Goal: Transaction & Acquisition: Obtain resource

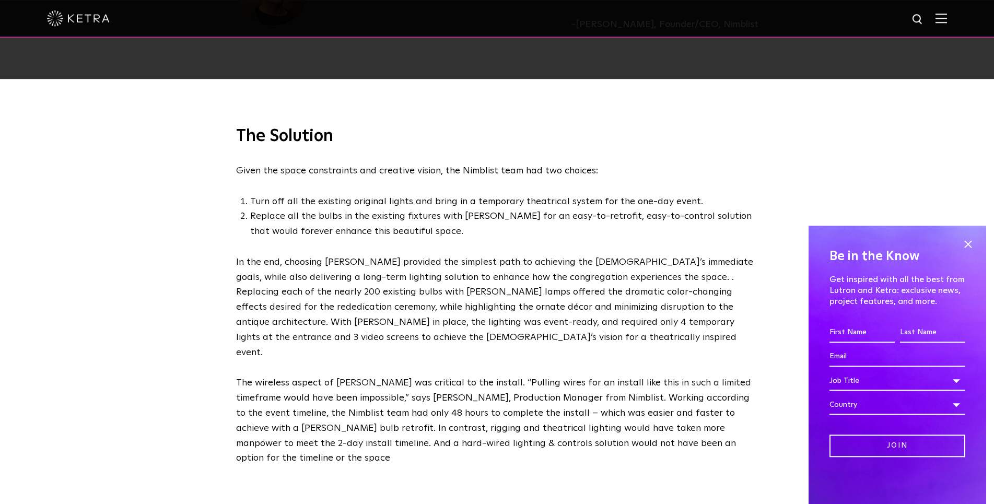
scroll to position [1651, 0]
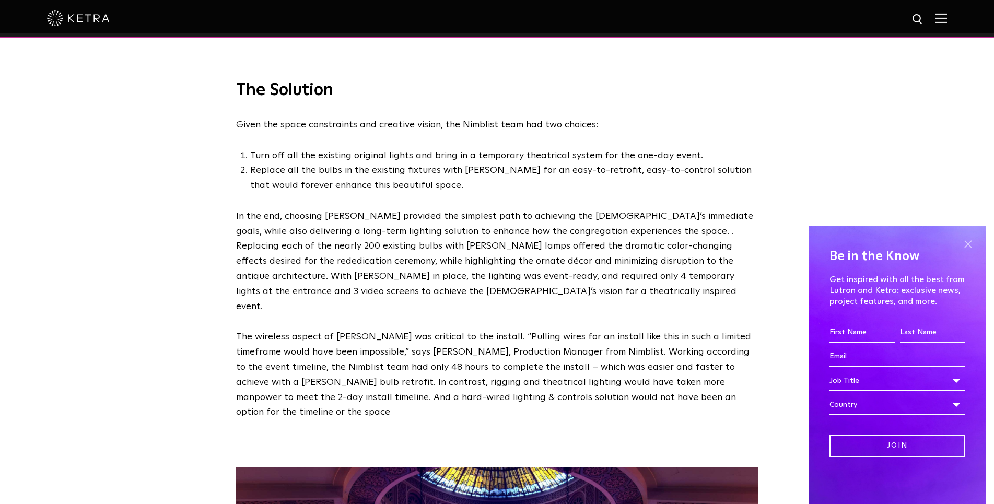
click at [966, 241] on span at bounding box center [968, 244] width 16 height 16
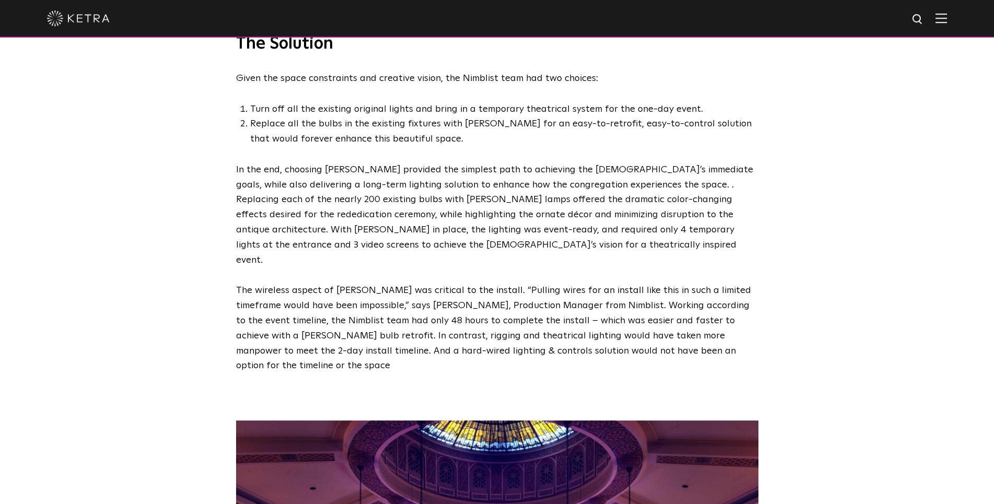
scroll to position [1758, 0]
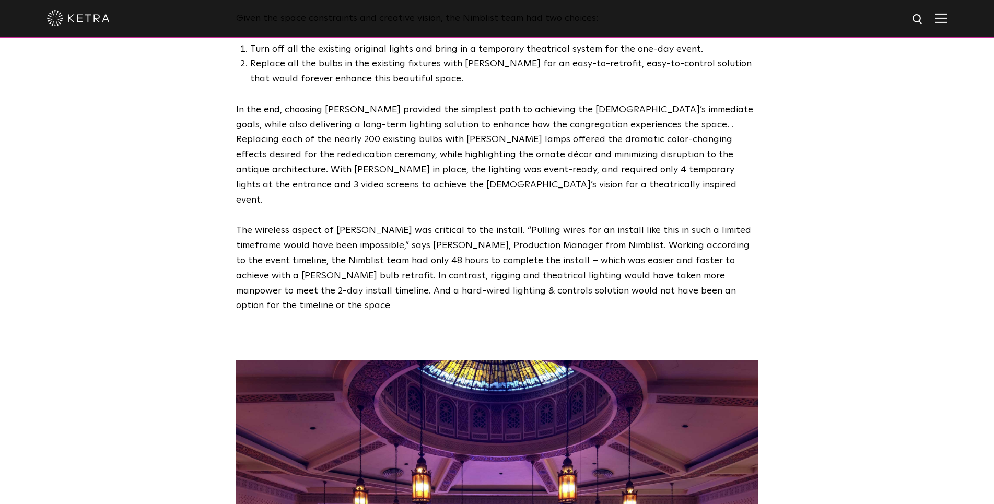
click at [192, 118] on div "The Solution Given the space constraints and creative vision, the Nimblist team…" at bounding box center [497, 119] width 994 height 387
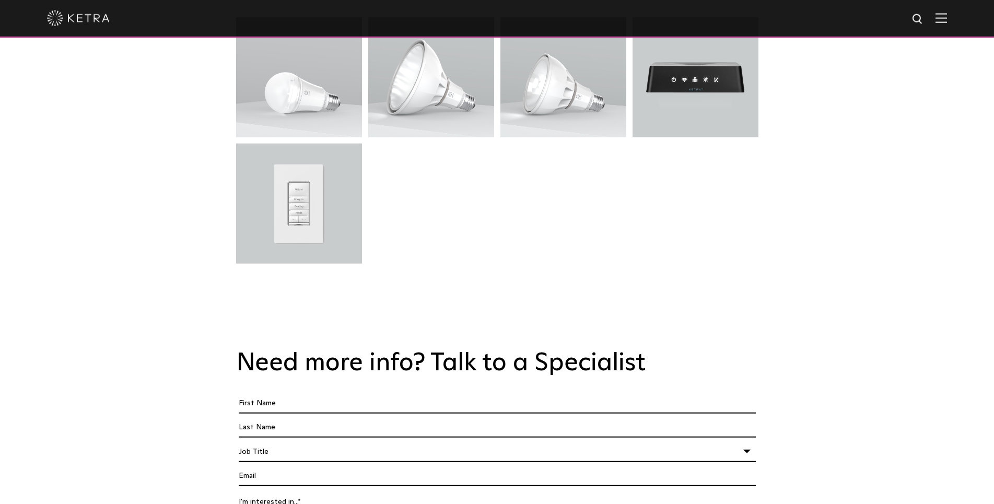
scroll to position [2821, 0]
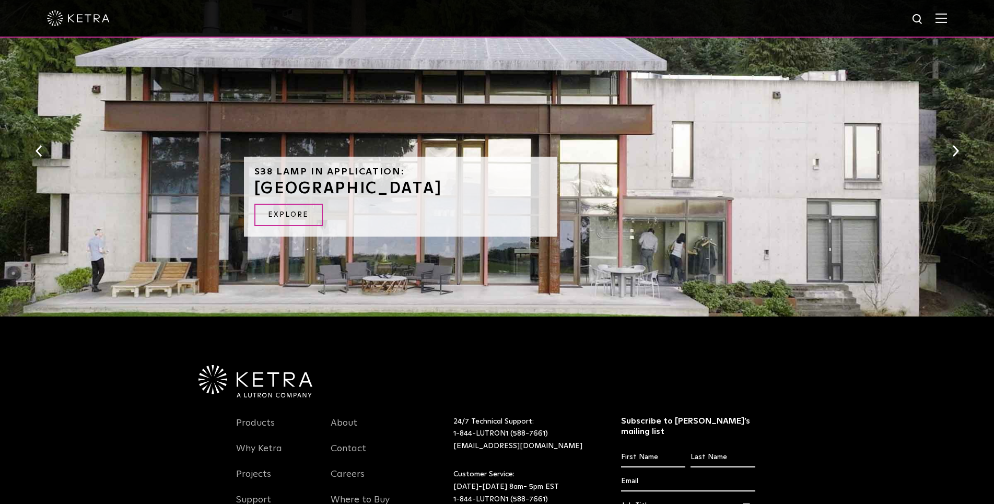
scroll to position [1167, 0]
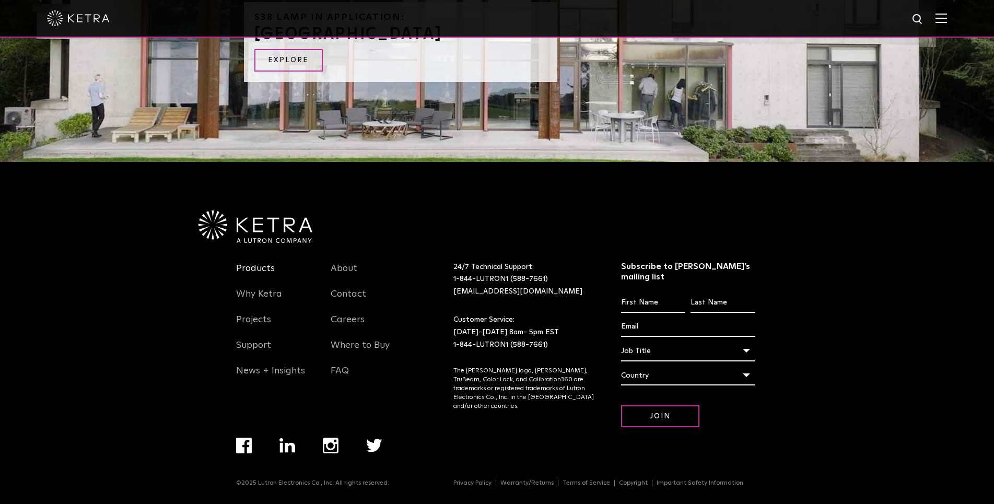
click at [251, 272] on link "Products" at bounding box center [255, 275] width 39 height 24
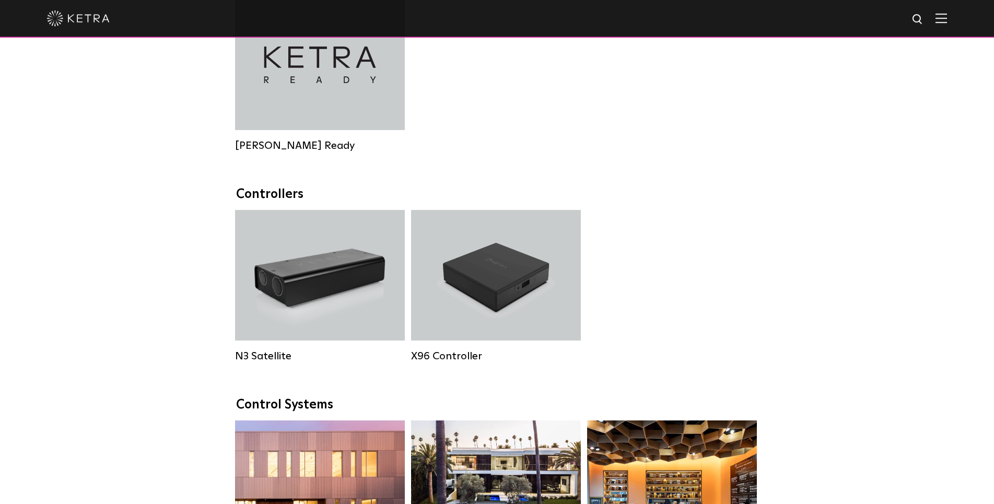
scroll to position [1225, 0]
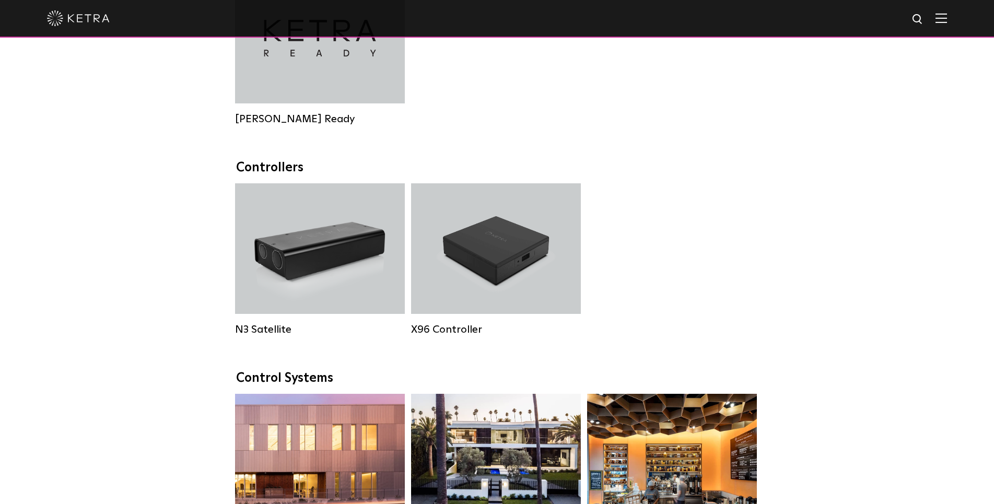
drag, startPoint x: 839, startPoint y: 167, endPoint x: 819, endPoint y: 170, distance: 20.1
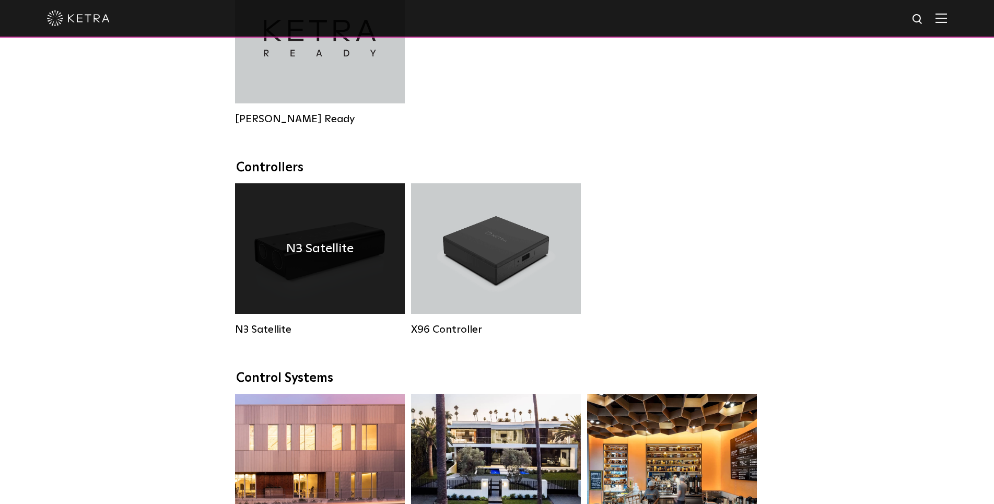
drag, startPoint x: 322, startPoint y: 247, endPoint x: 354, endPoint y: 245, distance: 32.4
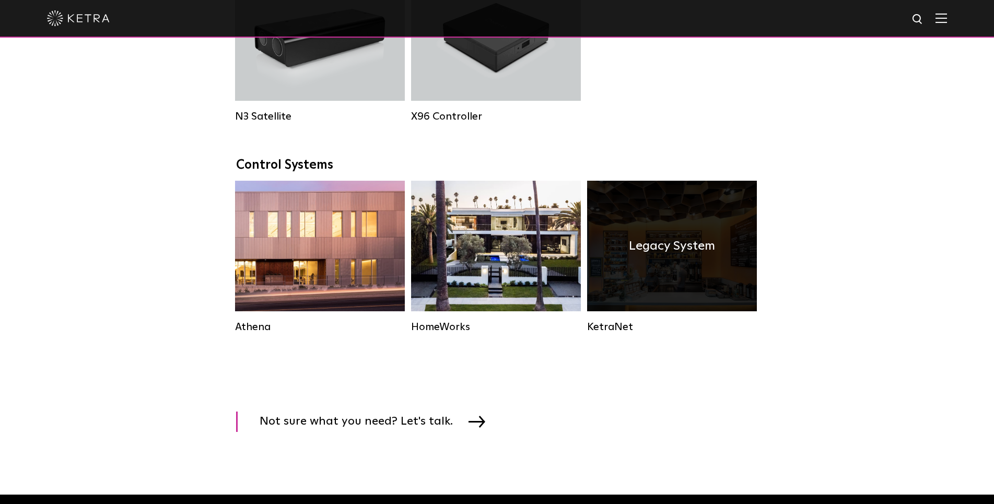
scroll to position [1465, 0]
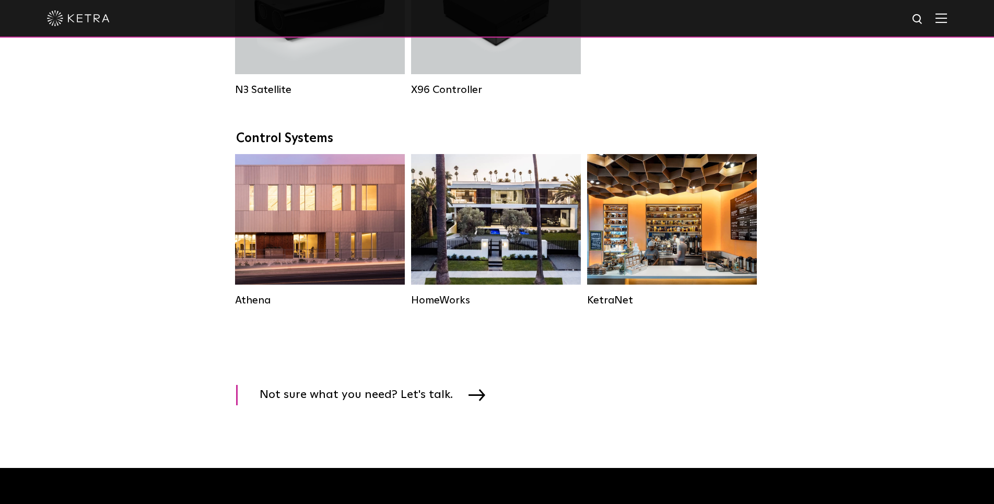
click at [313, 146] on div "Control Systems" at bounding box center [497, 138] width 522 height 15
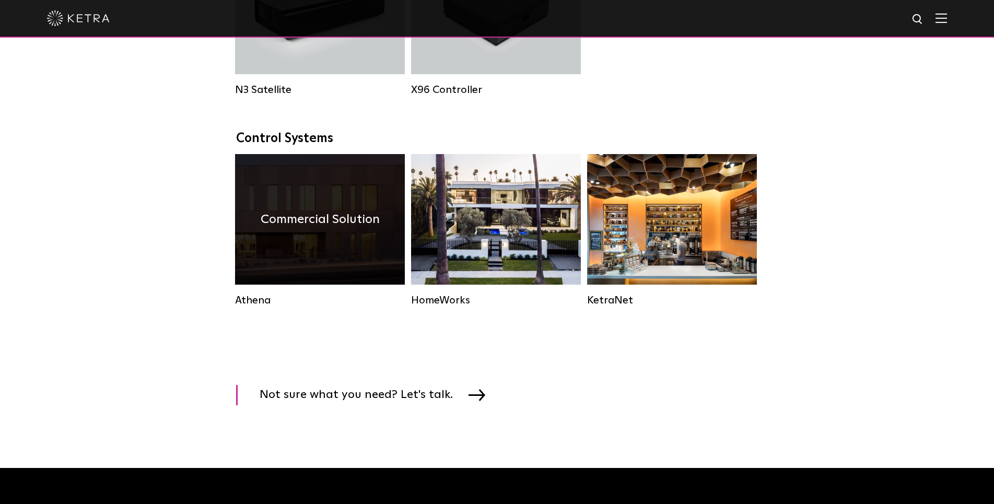
click at [308, 229] on h4 "Commercial Solution" at bounding box center [320, 219] width 119 height 20
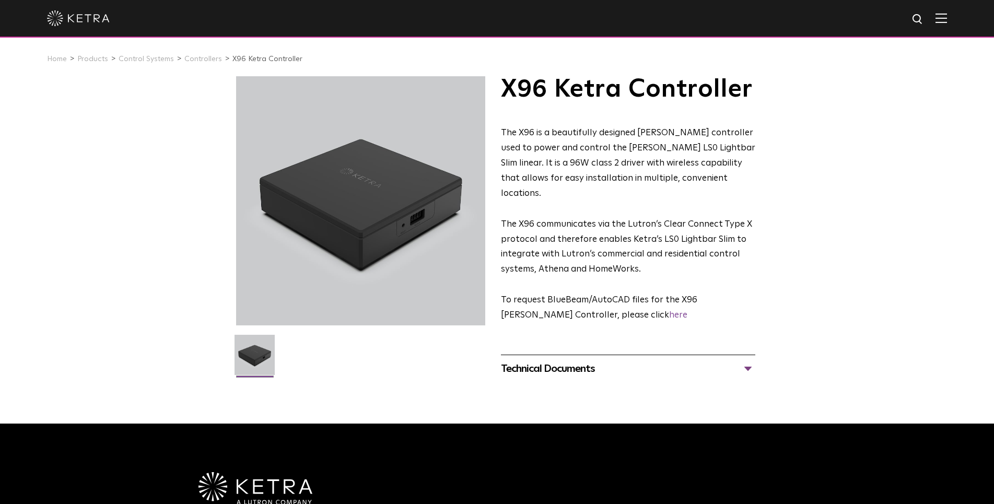
click at [669, 360] on div "Technical Documents" at bounding box center [628, 368] width 254 height 17
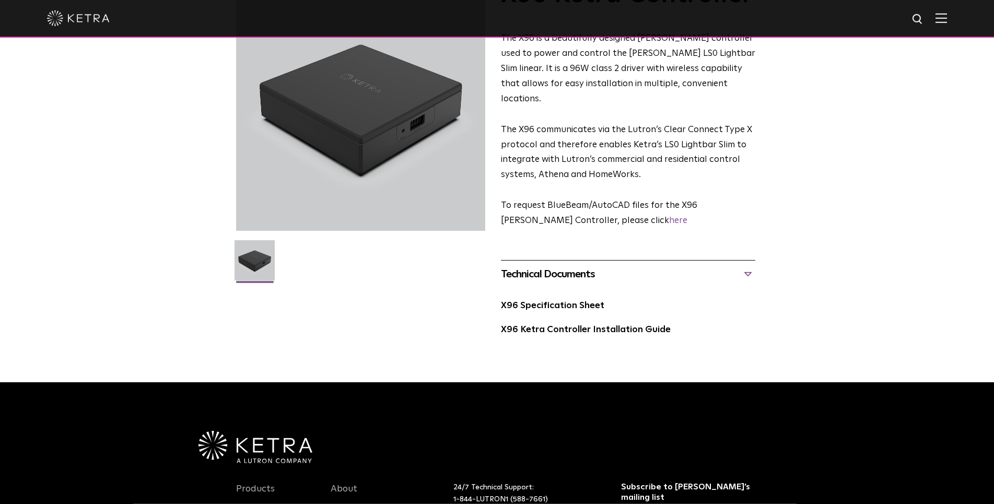
scroll to position [160, 0]
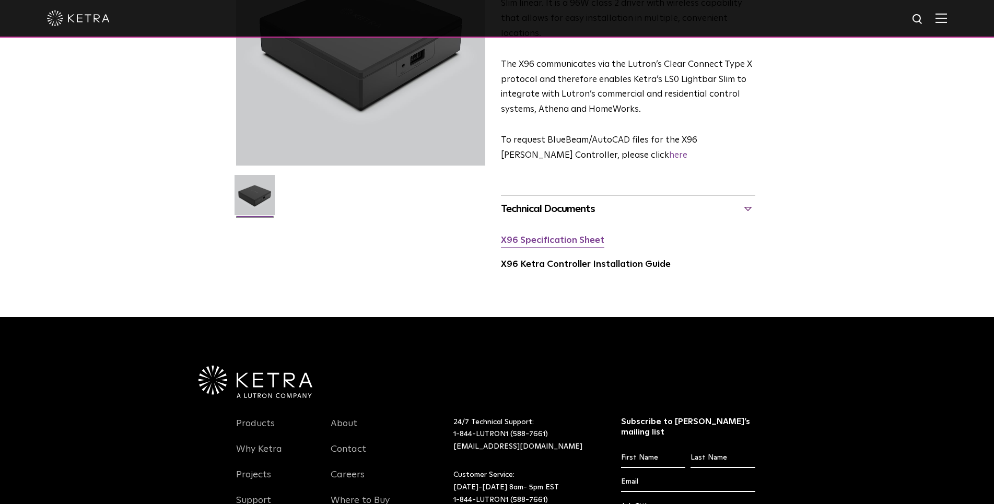
click at [573, 236] on link "X96 Specification Sheet" at bounding box center [552, 240] width 103 height 9
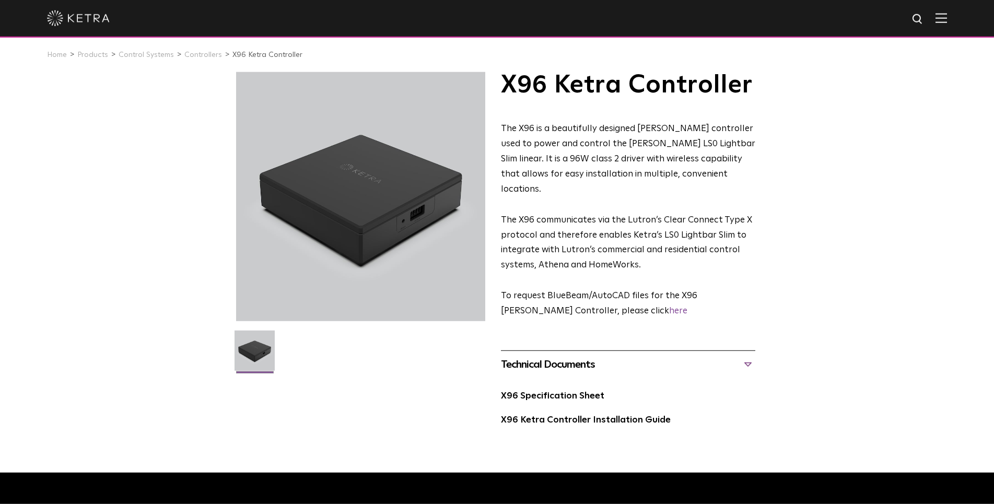
scroll to position [0, 0]
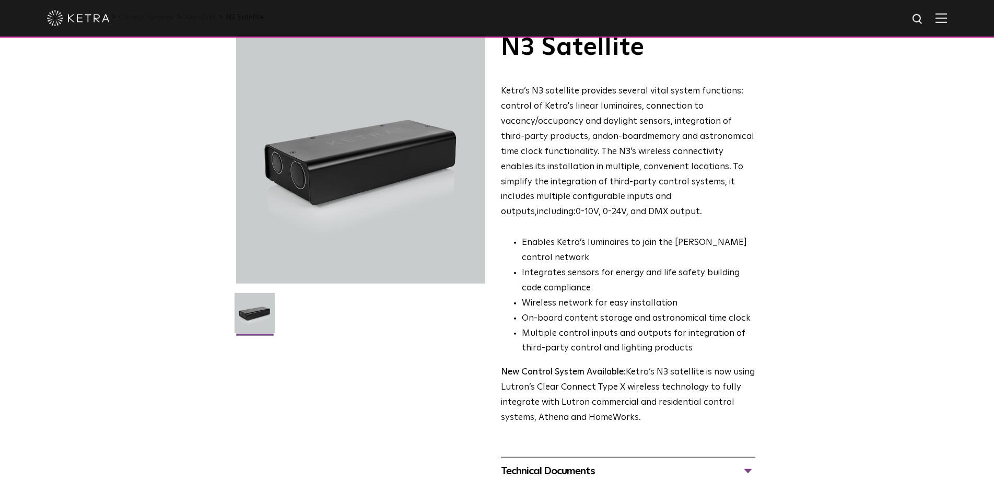
scroll to position [53, 0]
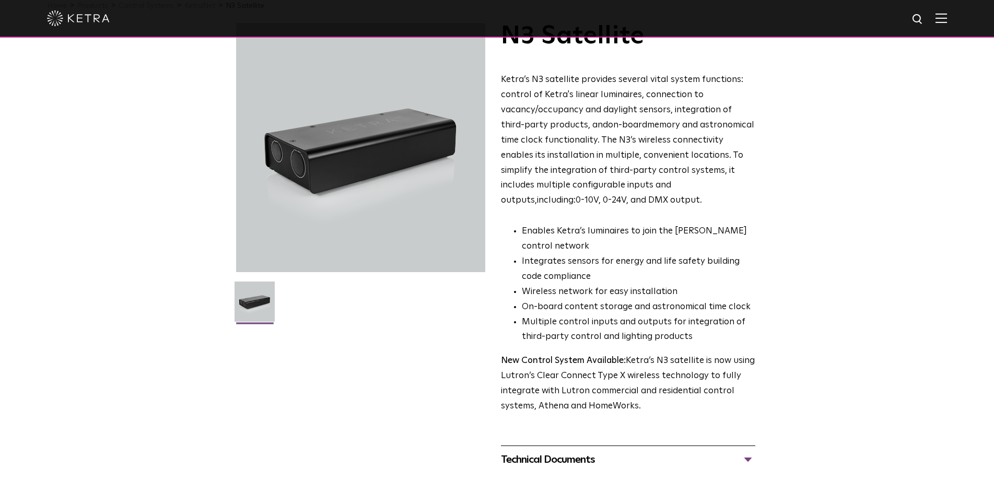
click at [585, 461] on div "Technical Documents" at bounding box center [628, 459] width 254 height 17
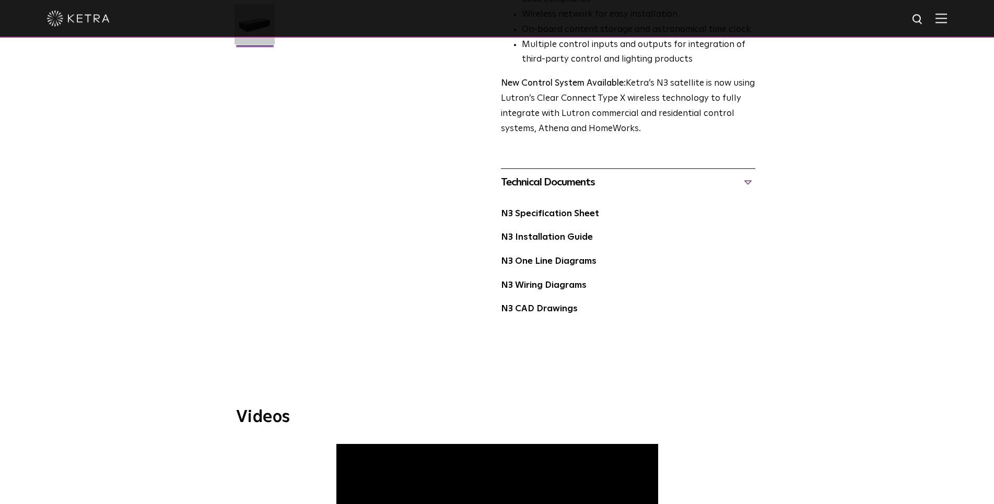
scroll to position [320, 0]
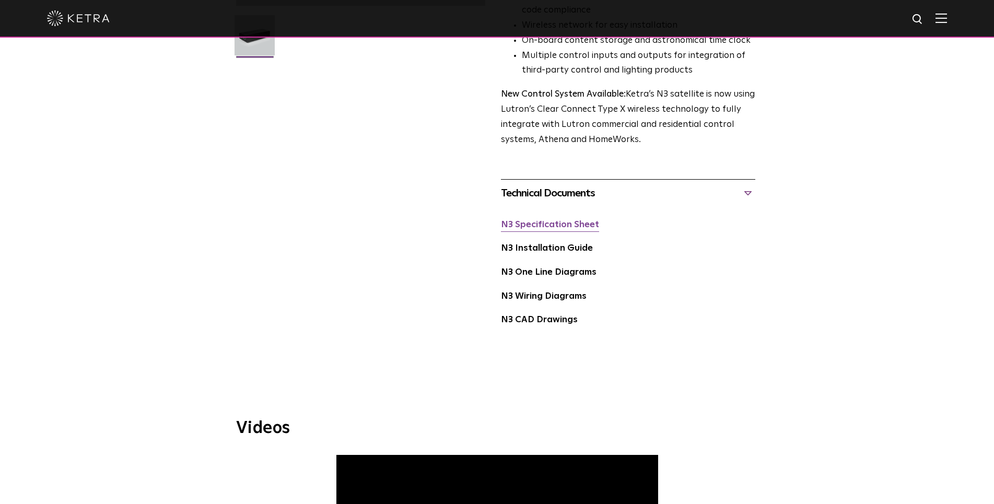
click at [548, 228] on link "N3 Specification Sheet" at bounding box center [550, 224] width 98 height 9
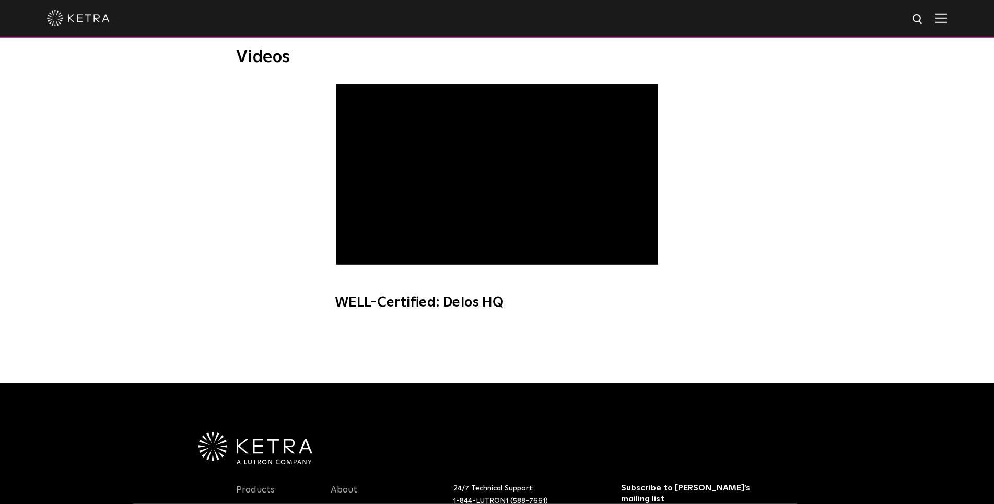
scroll to position [913, 0]
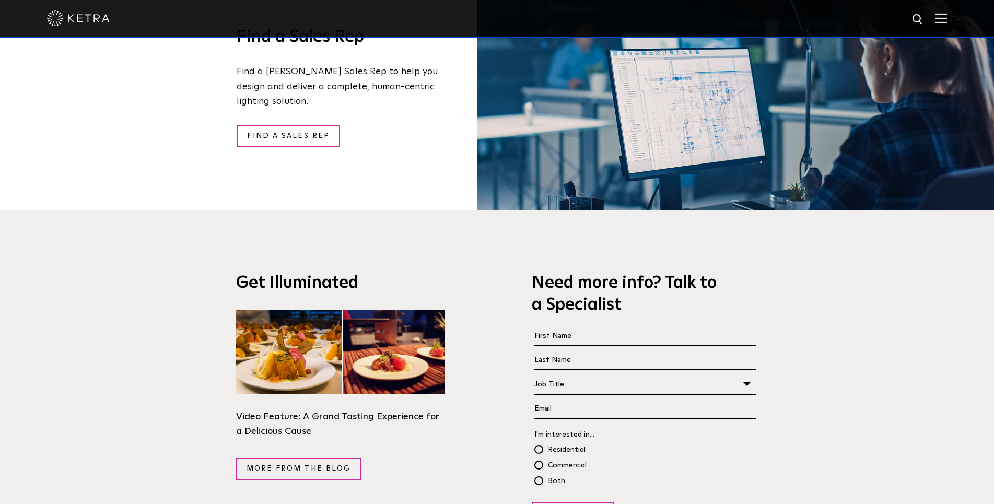
scroll to position [2024, 0]
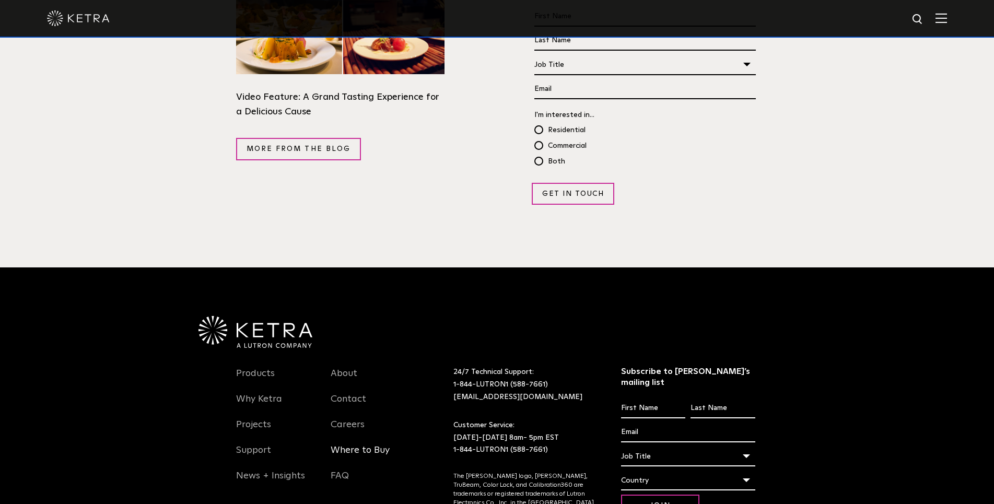
click at [376, 444] on link "Where to Buy" at bounding box center [360, 456] width 59 height 24
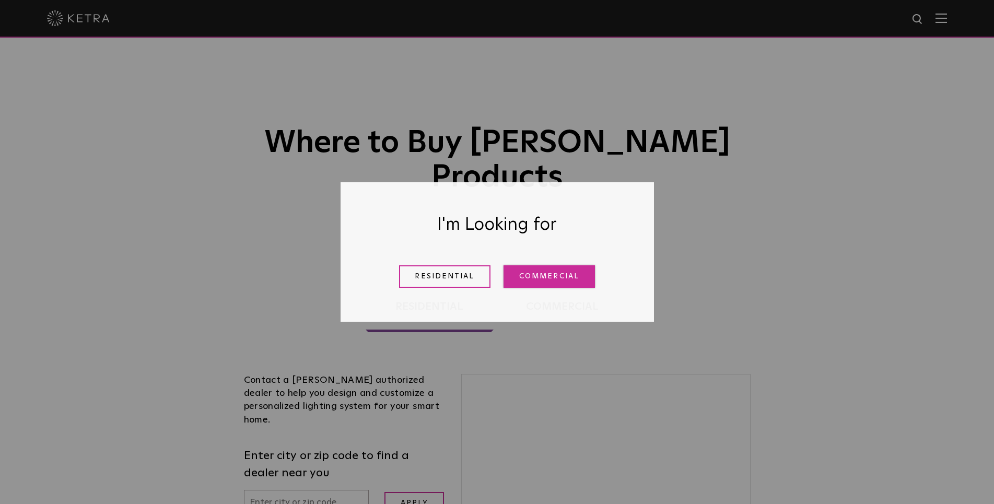
click at [563, 270] on link "Commercial" at bounding box center [548, 276] width 91 height 22
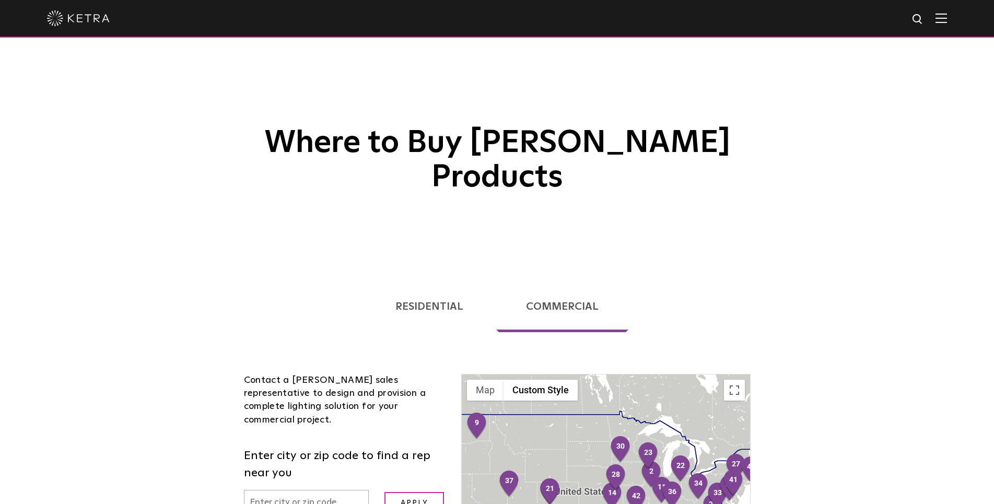
scroll to position [213, 0]
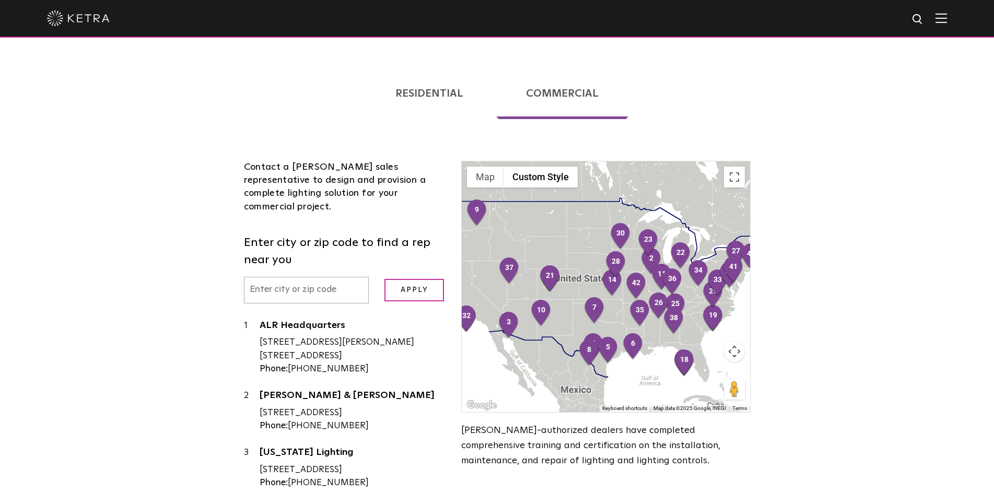
click at [310, 277] on input "text" at bounding box center [306, 290] width 125 height 27
type input "07927"
click at [419, 279] on input "Apply" at bounding box center [414, 290] width 60 height 22
